Goal: Check status: Check status

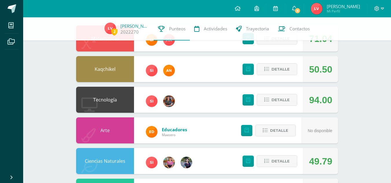
scroll to position [70, 0]
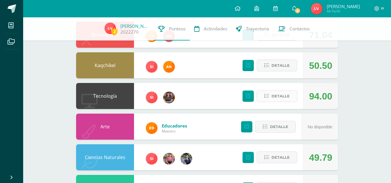
click at [276, 97] on span "Detalle" at bounding box center [281, 96] width 18 height 11
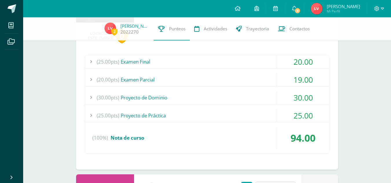
scroll to position [158, 0]
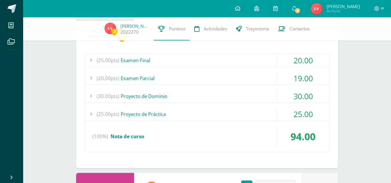
click at [295, 60] on div "20.00" at bounding box center [303, 60] width 52 height 13
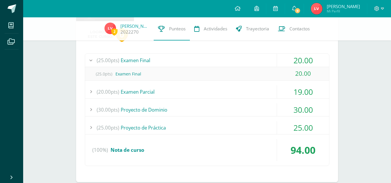
click at [295, 60] on div "20.00" at bounding box center [303, 60] width 52 height 13
click at [290, 58] on div "20.00" at bounding box center [303, 60] width 52 height 13
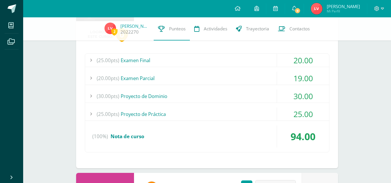
click at [292, 82] on div "19.00" at bounding box center [303, 78] width 52 height 13
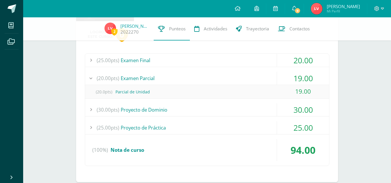
click at [292, 82] on div "19.00" at bounding box center [303, 78] width 52 height 13
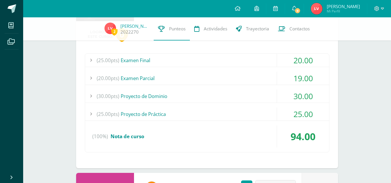
click at [297, 79] on div "19.00" at bounding box center [303, 78] width 52 height 13
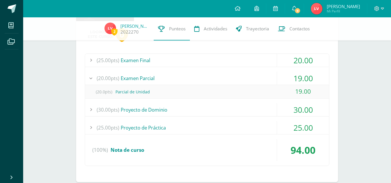
click at [297, 79] on div "19.00" at bounding box center [303, 78] width 52 height 13
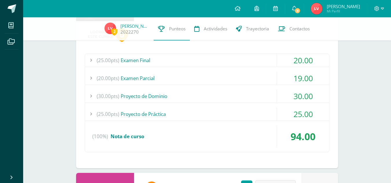
click at [294, 94] on div "30.00" at bounding box center [303, 96] width 52 height 13
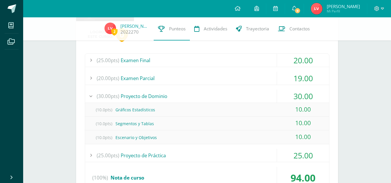
click at [294, 94] on div "30.00" at bounding box center [303, 96] width 52 height 13
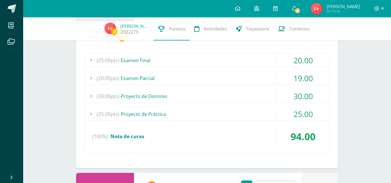
click at [296, 118] on div "25.00" at bounding box center [303, 114] width 52 height 13
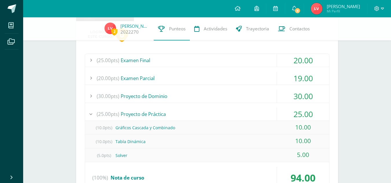
click at [296, 118] on div "25.00" at bounding box center [303, 114] width 52 height 13
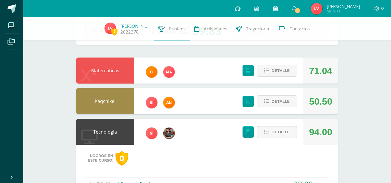
scroll to position [34, 0]
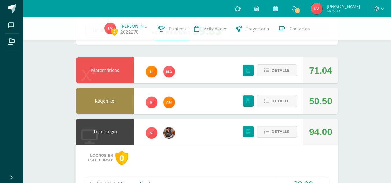
click at [287, 132] on span "Detalle" at bounding box center [281, 132] width 18 height 11
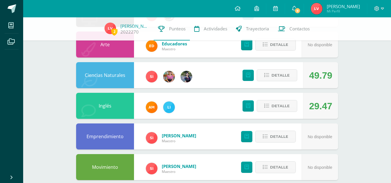
scroll to position [154, 0]
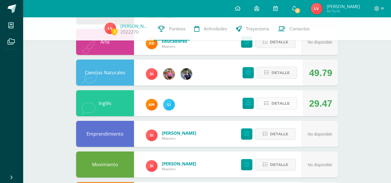
click at [285, 102] on span "Detalle" at bounding box center [281, 103] width 18 height 11
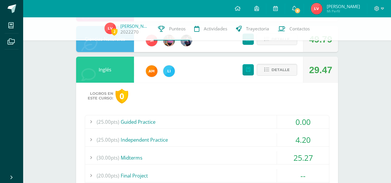
scroll to position [189, 0]
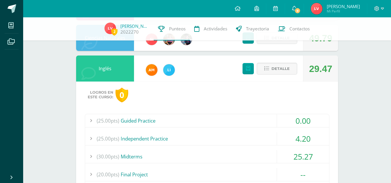
click at [300, 121] on div "0.00" at bounding box center [303, 120] width 52 height 13
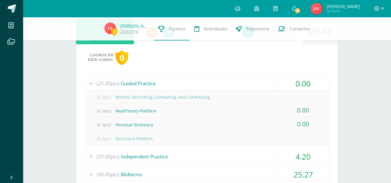
scroll to position [227, 0]
click at [294, 78] on div "0.00" at bounding box center [303, 83] width 52 height 13
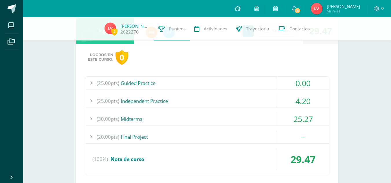
click at [299, 103] on div "4.20" at bounding box center [303, 101] width 52 height 13
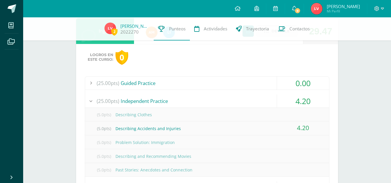
click at [299, 103] on div "4.20" at bounding box center [303, 101] width 52 height 13
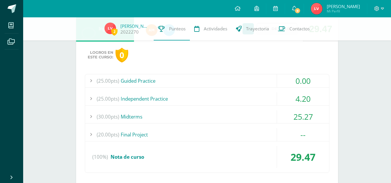
scroll to position [231, 0]
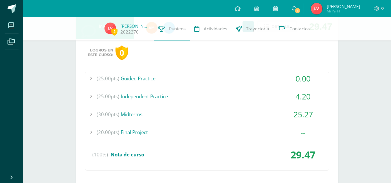
click at [298, 110] on div "25.27" at bounding box center [303, 114] width 52 height 13
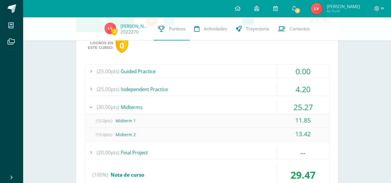
scroll to position [239, 0]
click at [298, 107] on div "25.27" at bounding box center [303, 106] width 52 height 13
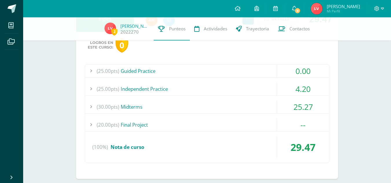
click at [298, 90] on div "4.20" at bounding box center [303, 89] width 52 height 13
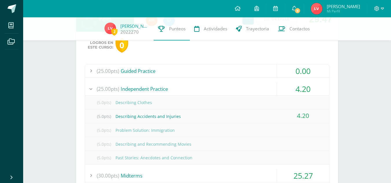
click at [293, 87] on div "4.20" at bounding box center [303, 89] width 52 height 13
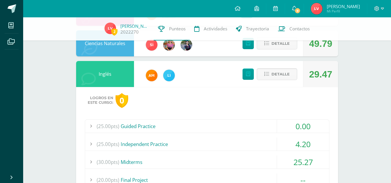
scroll to position [184, 0]
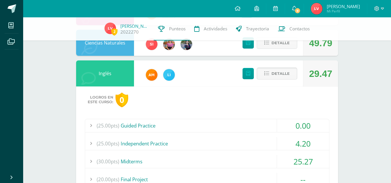
click at [283, 74] on span "Detalle" at bounding box center [281, 73] width 18 height 11
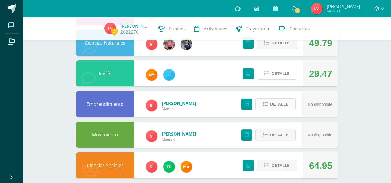
scroll to position [222, 0]
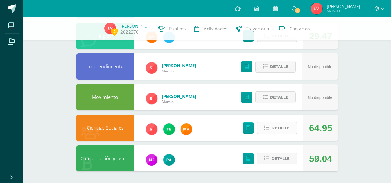
click at [280, 131] on span "Detalle" at bounding box center [281, 128] width 18 height 11
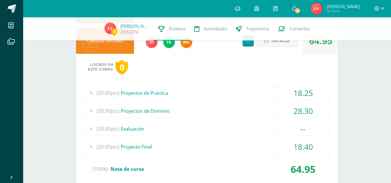
scroll to position [310, 0]
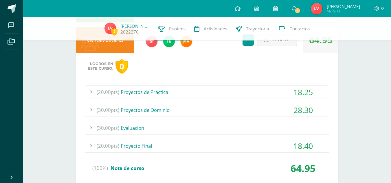
click at [292, 93] on div "18.25" at bounding box center [303, 92] width 52 height 13
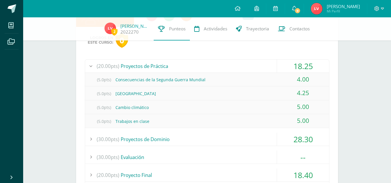
scroll to position [336, 0]
click at [288, 65] on div "18.25" at bounding box center [303, 65] width 52 height 13
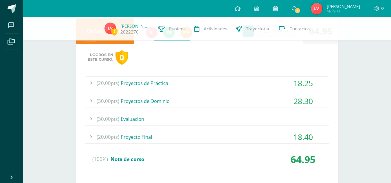
scroll to position [319, 0]
click at [308, 137] on div "18.40" at bounding box center [303, 136] width 52 height 13
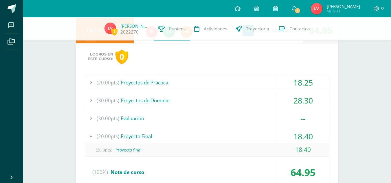
click at [308, 137] on div "18.40" at bounding box center [303, 136] width 52 height 13
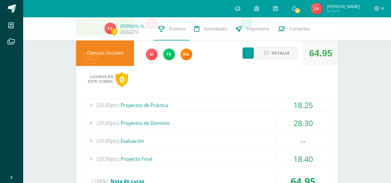
scroll to position [297, 0]
click at [278, 55] on span "Detalle" at bounding box center [281, 53] width 18 height 11
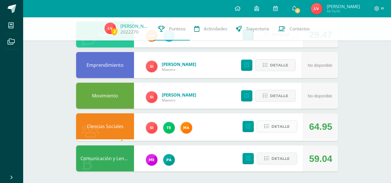
scroll to position [222, 0]
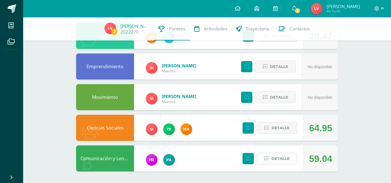
click at [274, 161] on span "Detalle" at bounding box center [281, 158] width 18 height 11
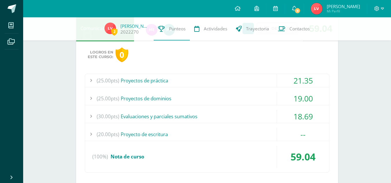
scroll to position [356, 0]
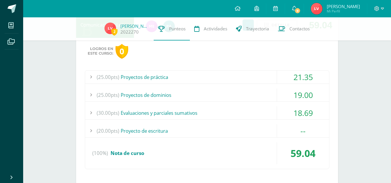
click at [303, 112] on div "18.69" at bounding box center [303, 113] width 52 height 13
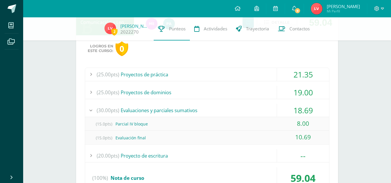
scroll to position [359, 0]
click at [303, 112] on div "18.69" at bounding box center [303, 110] width 52 height 13
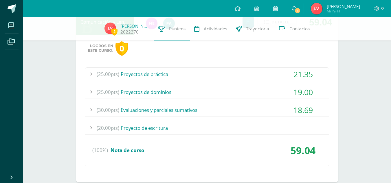
click at [300, 88] on div "19.00" at bounding box center [303, 92] width 52 height 13
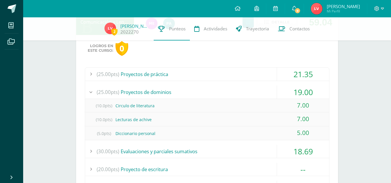
click at [300, 88] on div "19.00" at bounding box center [303, 92] width 52 height 13
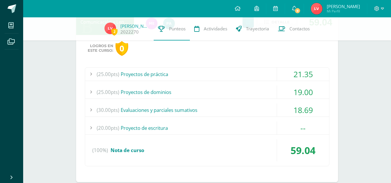
click at [293, 71] on div "21.35" at bounding box center [303, 74] width 52 height 13
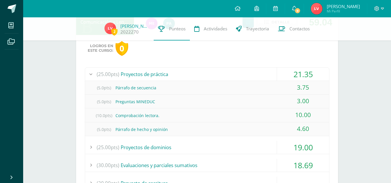
click at [292, 75] on div "21.35" at bounding box center [303, 74] width 52 height 13
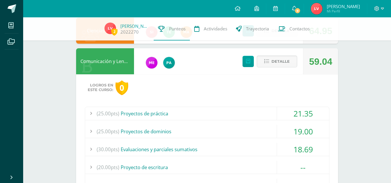
scroll to position [319, 0]
click at [285, 64] on span "Detalle" at bounding box center [281, 61] width 18 height 11
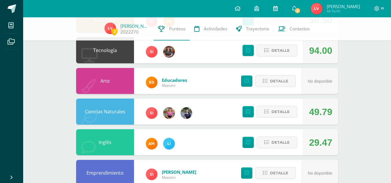
scroll to position [115, 0]
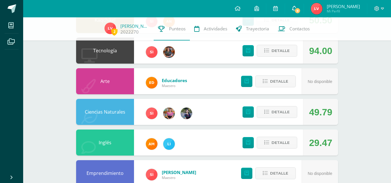
click at [297, 7] on icon at bounding box center [294, 8] width 5 height 5
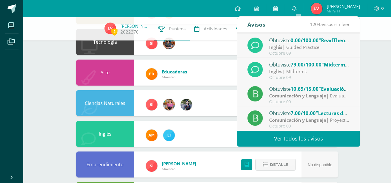
scroll to position [0, 0]
